Goal: Task Accomplishment & Management: Use online tool/utility

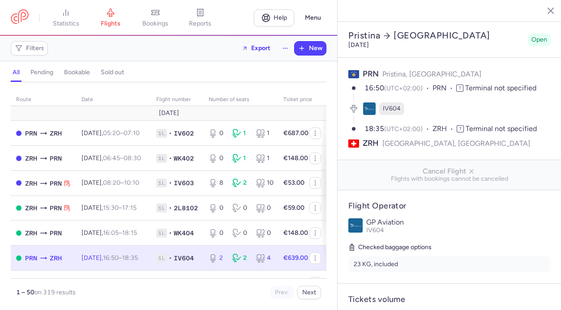
select select "hours"
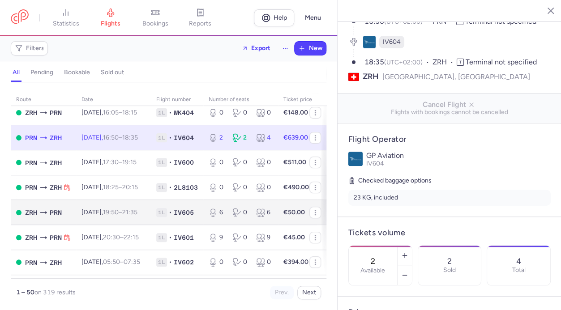
scroll to position [121, 1]
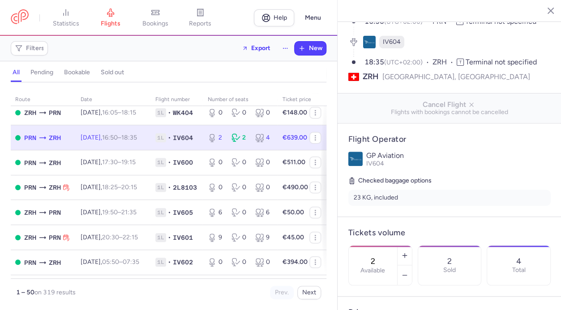
click at [277, 147] on td "1L • IV604" at bounding box center [296, 137] width 39 height 25
click at [401, 266] on button "button" at bounding box center [405, 276] width 14 height 20
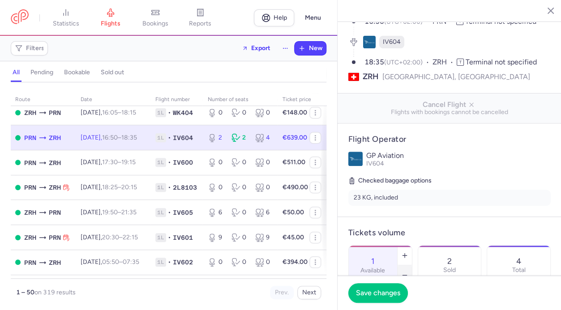
click at [401, 266] on button "button" at bounding box center [405, 276] width 14 height 20
type input "0"
click at [381, 288] on button "Save changes" at bounding box center [379, 293] width 60 height 20
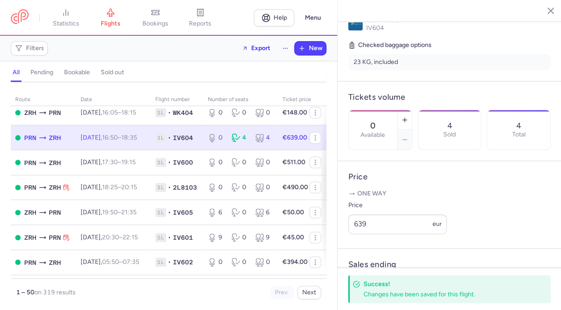
scroll to position [203, 0]
click at [304, 146] on td "0 4 4" at bounding box center [315, 137] width 22 height 25
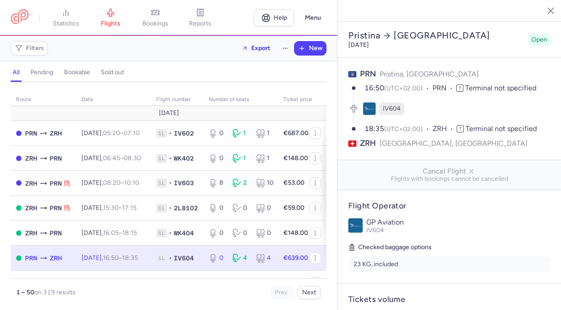
select select "hours"
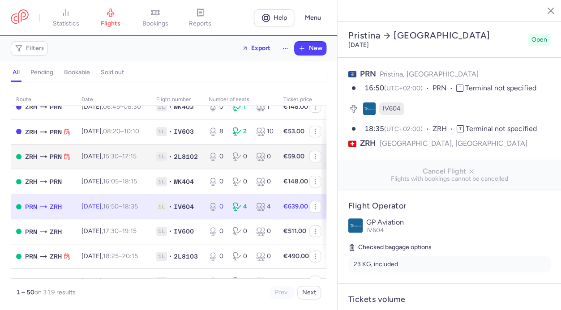
scroll to position [52, 0]
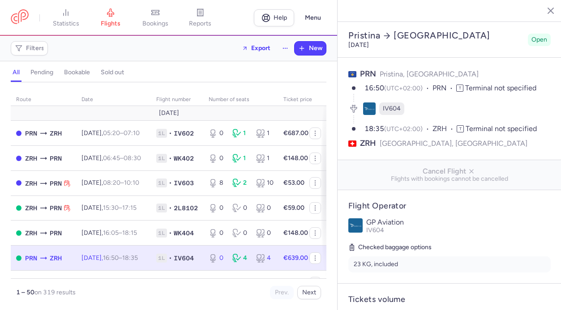
select select "hours"
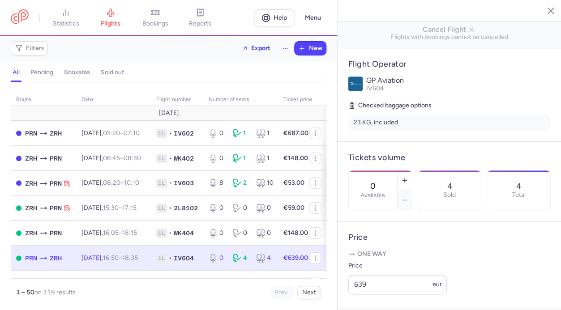
scroll to position [144, 0]
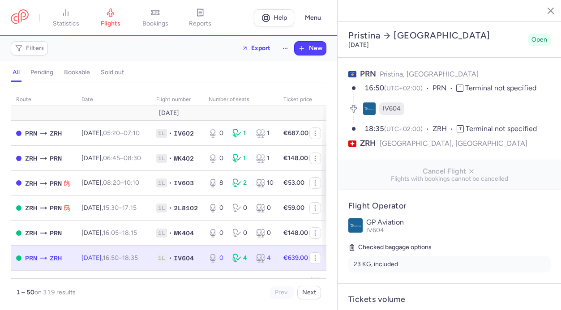
select select "hours"
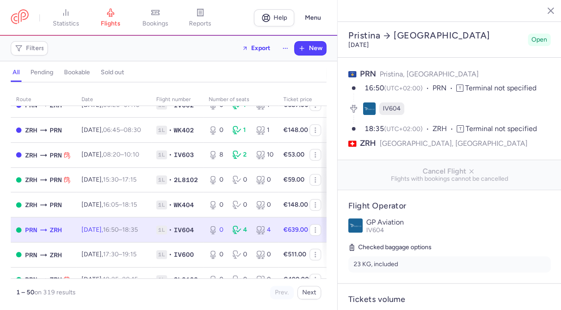
scroll to position [31, 0]
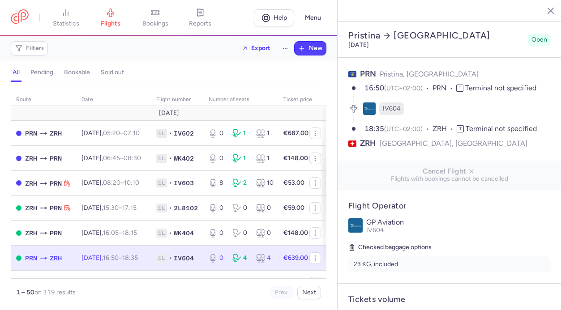
select select "hours"
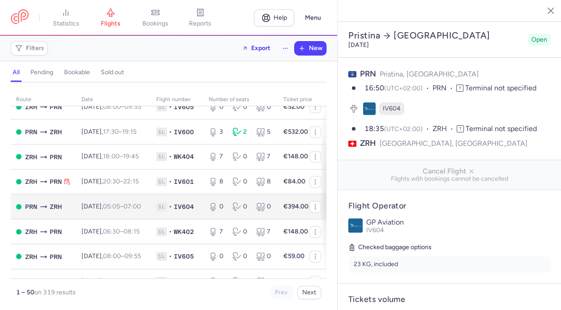
scroll to position [525, 0]
